Goal: Task Accomplishment & Management: Use online tool/utility

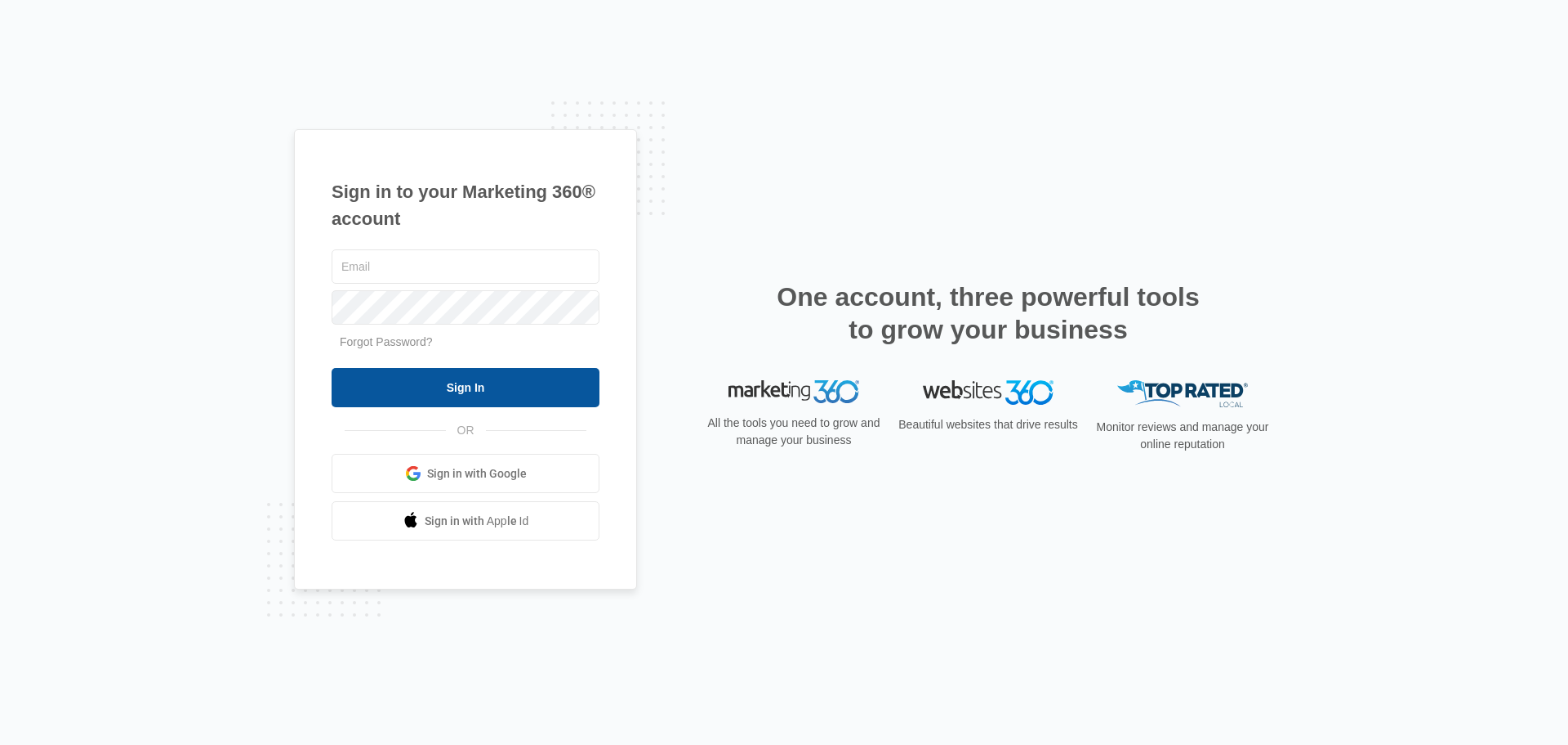
type input "[PERSON_NAME][EMAIL_ADDRESS][DOMAIN_NAME]"
click at [482, 378] on input "Sign In" at bounding box center [465, 388] width 268 height 39
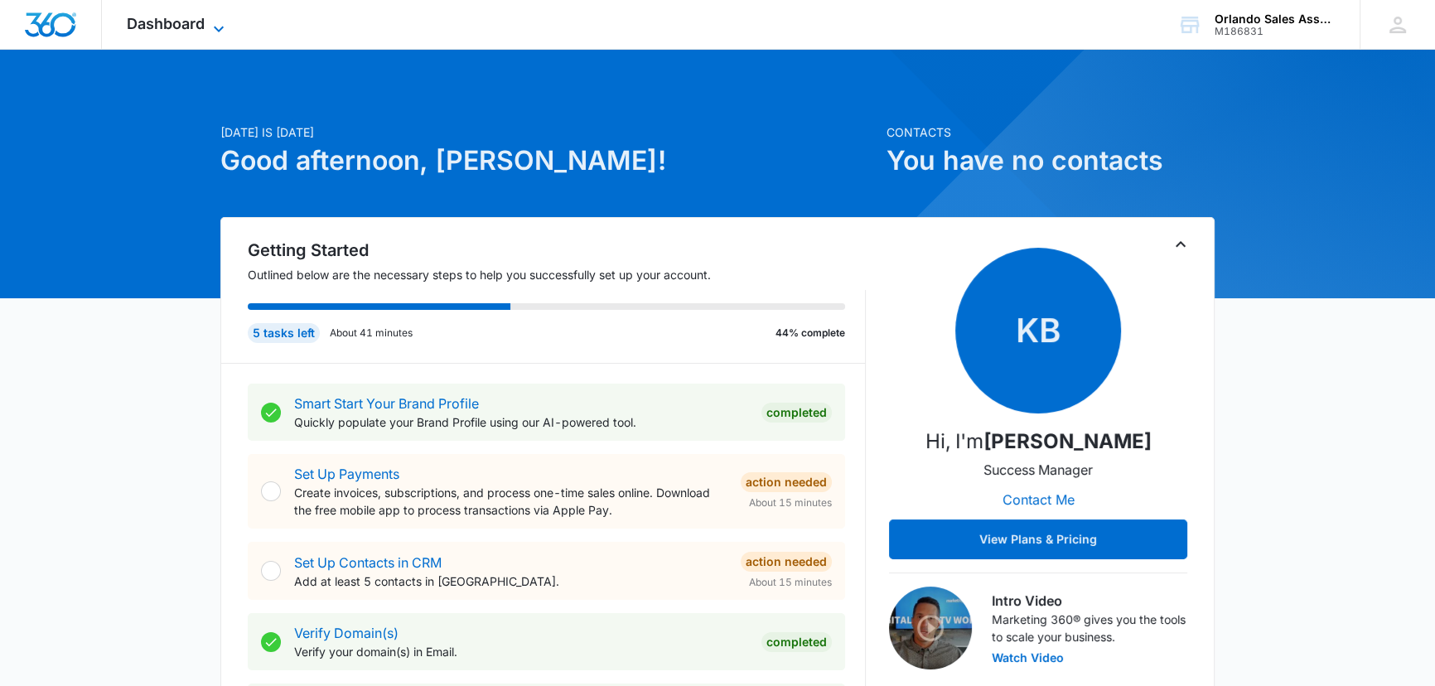
click at [182, 23] on span "Dashboard" at bounding box center [166, 23] width 78 height 17
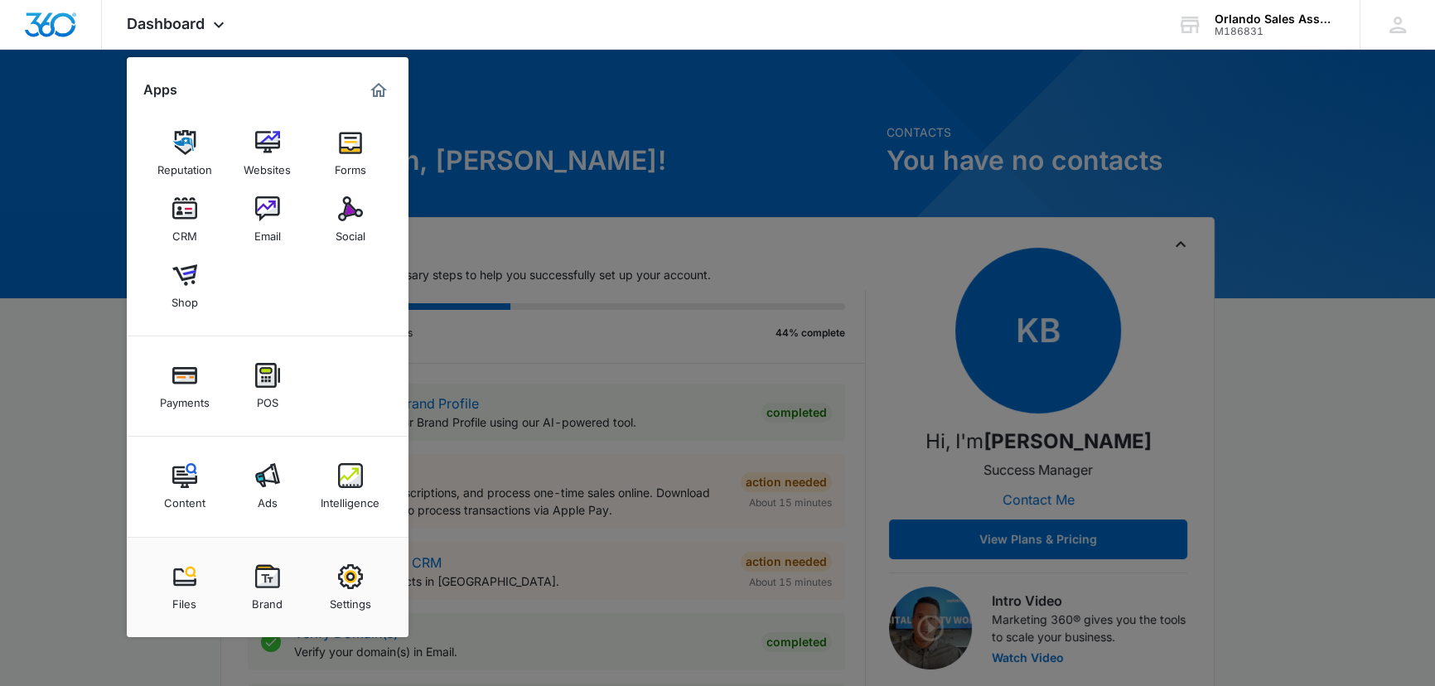
click at [266, 202] on img at bounding box center [267, 208] width 25 height 25
